Goal: Task Accomplishment & Management: Use online tool/utility

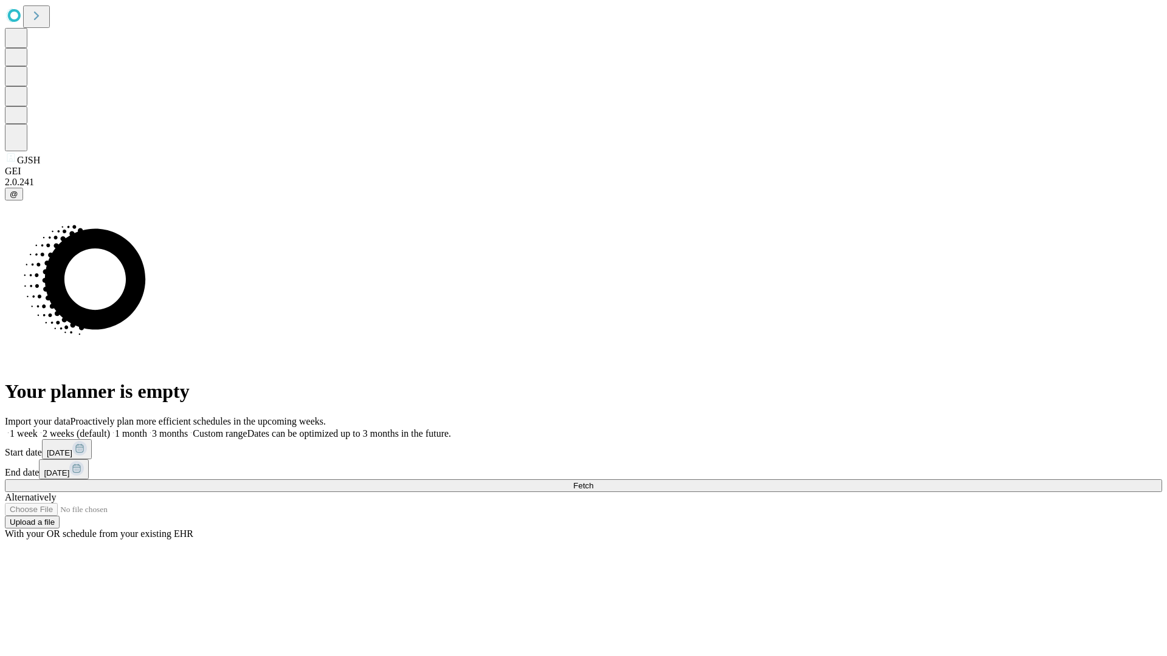
click at [593, 481] on span "Fetch" at bounding box center [583, 485] width 20 height 9
